Goal: Transaction & Acquisition: Purchase product/service

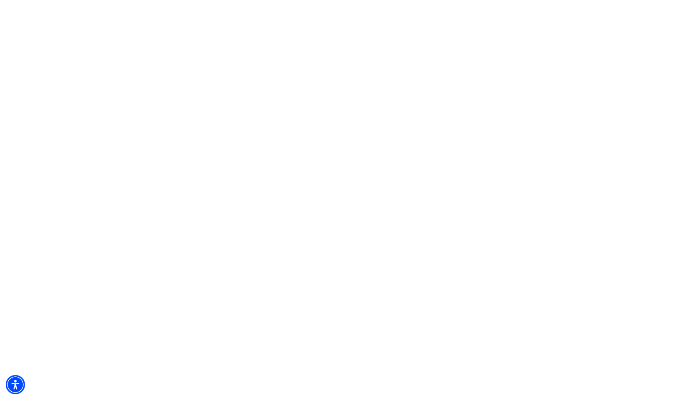
click at [392, 0] on html "Skip to main An error has occurred. This application may no longer respond unti…" at bounding box center [344, 0] width 689 height 0
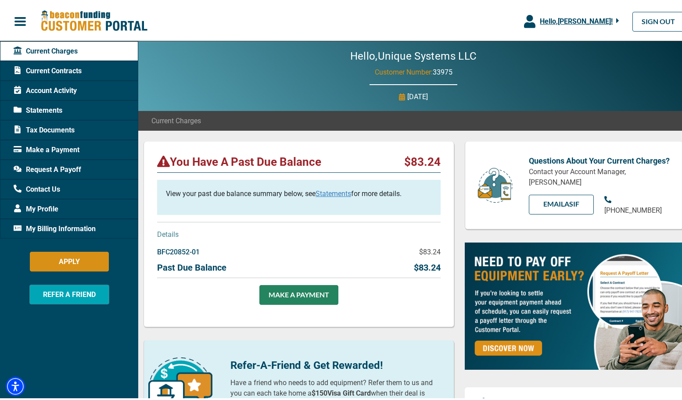
click at [54, 68] on span "Current Contracts" at bounding box center [48, 69] width 68 height 11
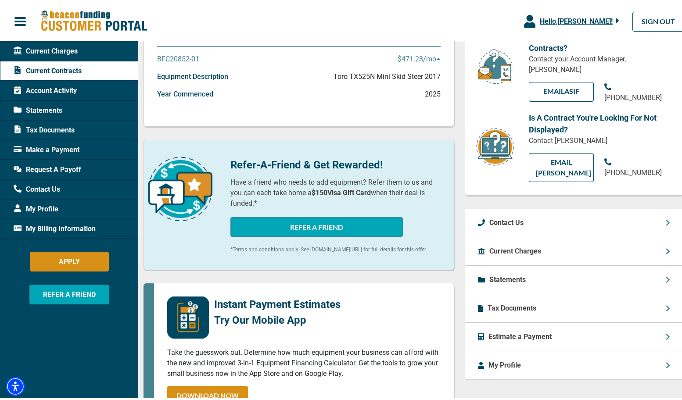
scroll to position [132, 0]
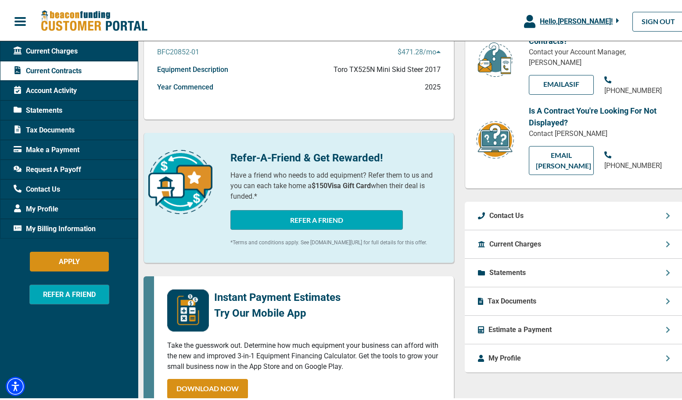
click at [509, 237] on p "Current Charges" at bounding box center [515, 242] width 52 height 11
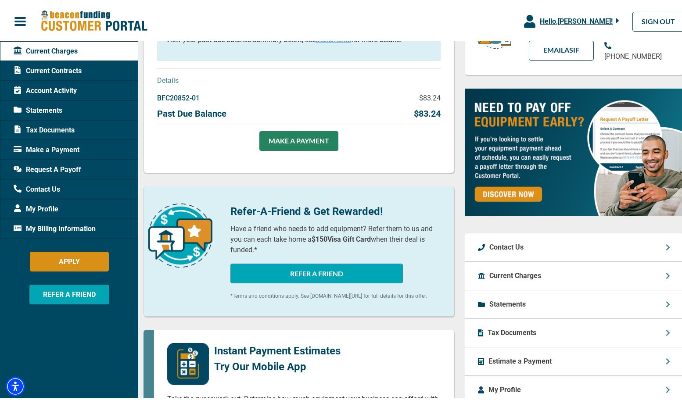
scroll to position [176, 0]
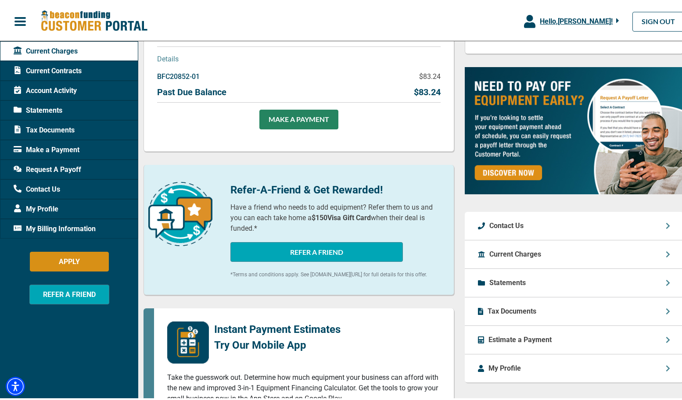
click at [501, 276] on p "Statements" at bounding box center [507, 281] width 36 height 11
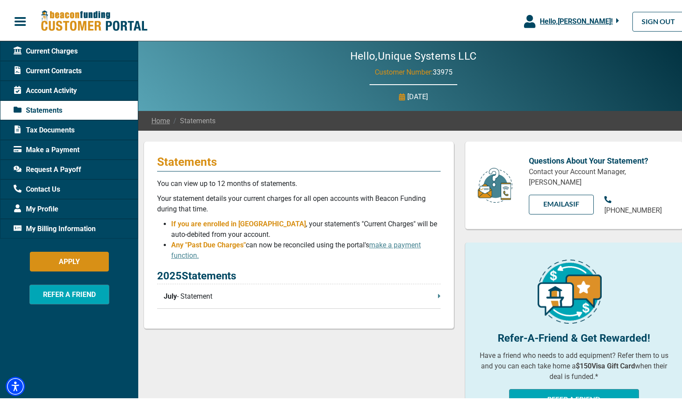
click at [288, 294] on p "July - Statement" at bounding box center [302, 295] width 277 height 11
click at [46, 49] on span "Current Charges" at bounding box center [46, 49] width 64 height 11
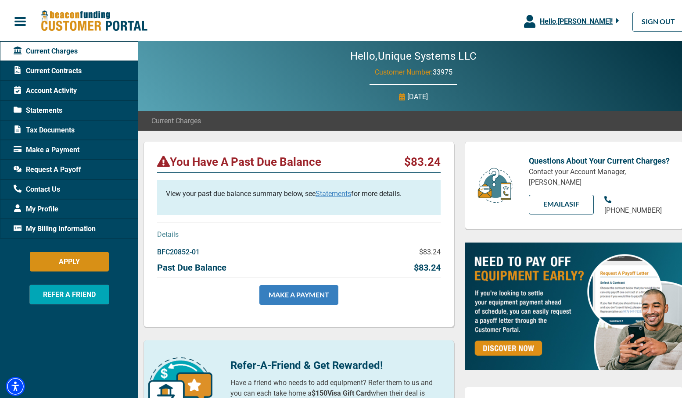
click at [309, 295] on link "MAKE A PAYMENT" at bounding box center [298, 294] width 79 height 20
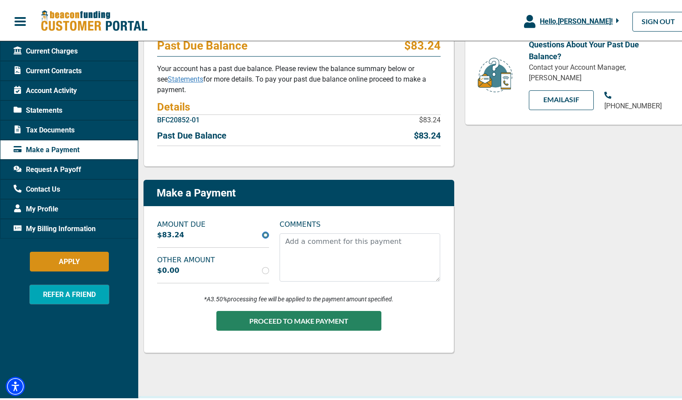
scroll to position [132, 0]
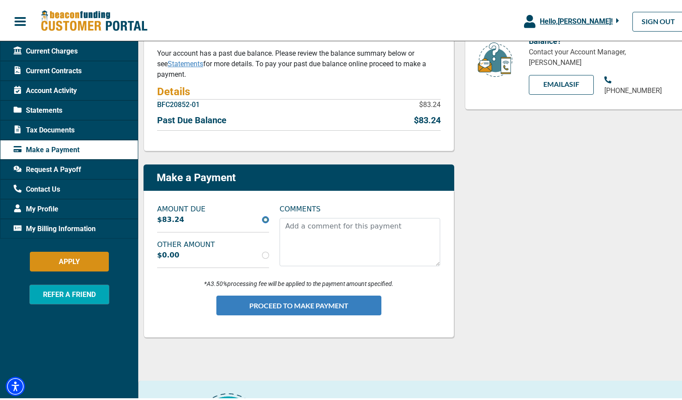
click at [327, 302] on button "PROCEED TO MAKE PAYMENT" at bounding box center [298, 304] width 165 height 20
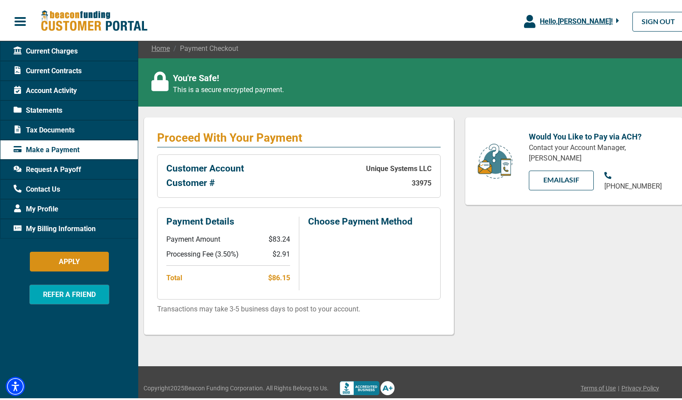
scroll to position [81, 0]
